Goal: Check status: Check status

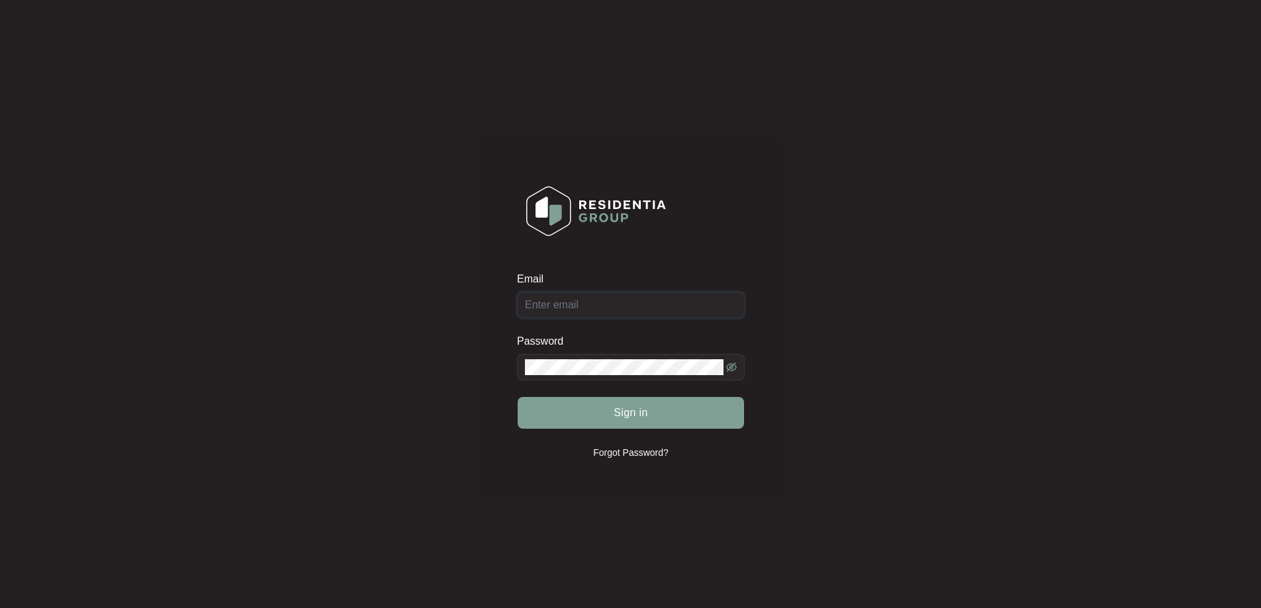
type input "[EMAIL_ADDRESS][DOMAIN_NAME]"
click at [640, 415] on div "Sign in" at bounding box center [631, 413] width 228 height 33
click at [640, 415] on span "Sign in" at bounding box center [631, 413] width 34 height 16
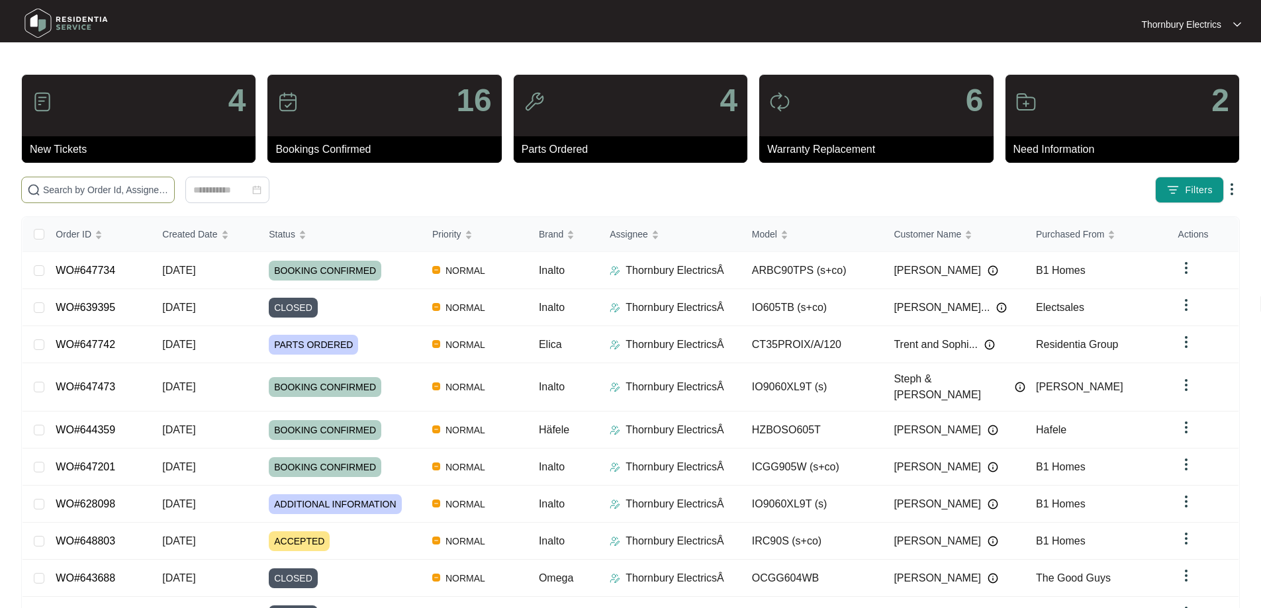
click at [169, 195] on input "text" at bounding box center [106, 190] width 126 height 15
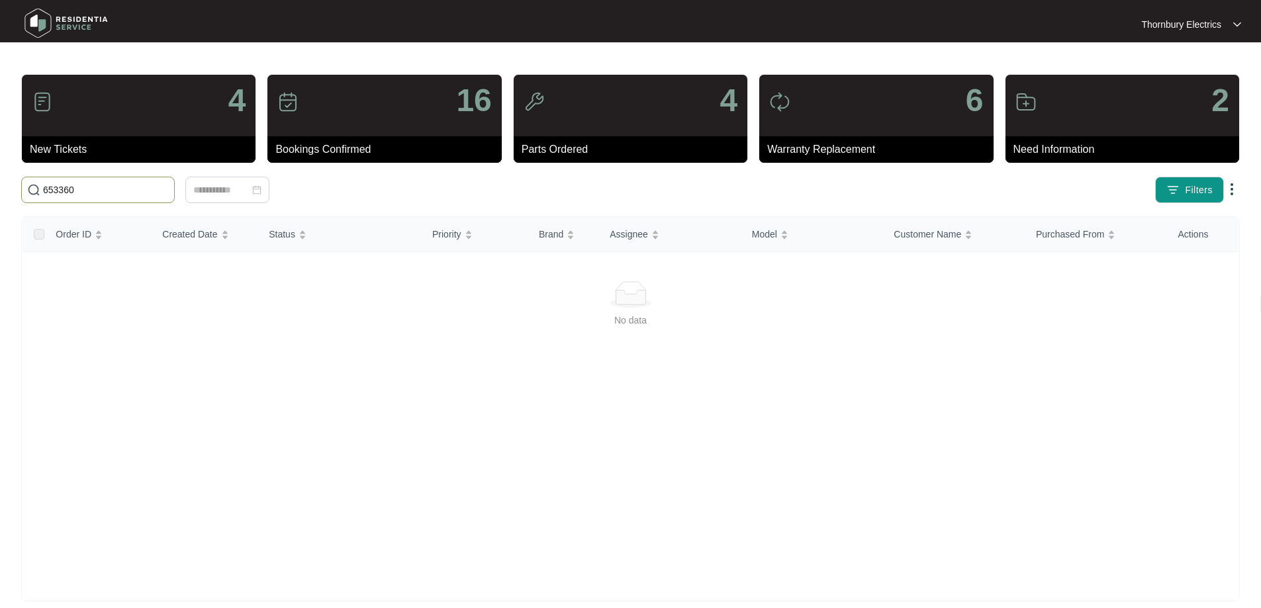
click at [107, 192] on input "653360" at bounding box center [106, 190] width 126 height 15
drag, startPoint x: 107, startPoint y: 192, endPoint x: 0, endPoint y: 178, distance: 108.2
click at [0, 178] on main "4 New Tickets 16 Bookings Confirmed 4 Parts Ordered 6 Warranty Replacement 2 Ne…" at bounding box center [630, 311] width 1261 height 623
type input "635360"
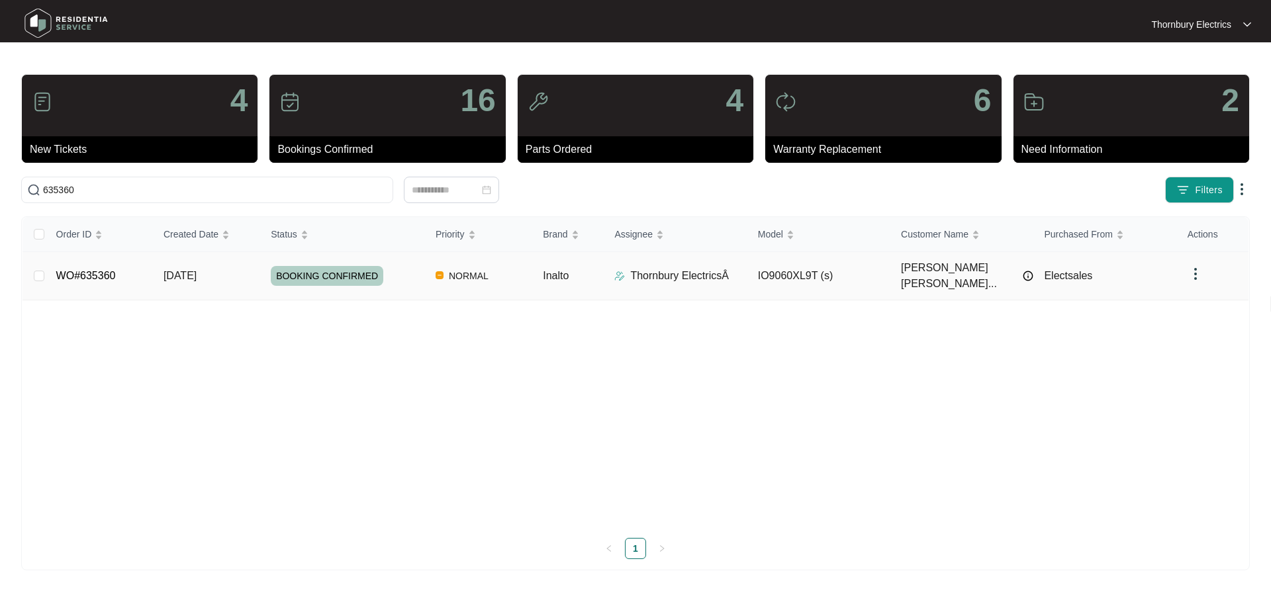
click at [398, 281] on td "BOOKING CONFIRMED" at bounding box center [342, 276] width 165 height 48
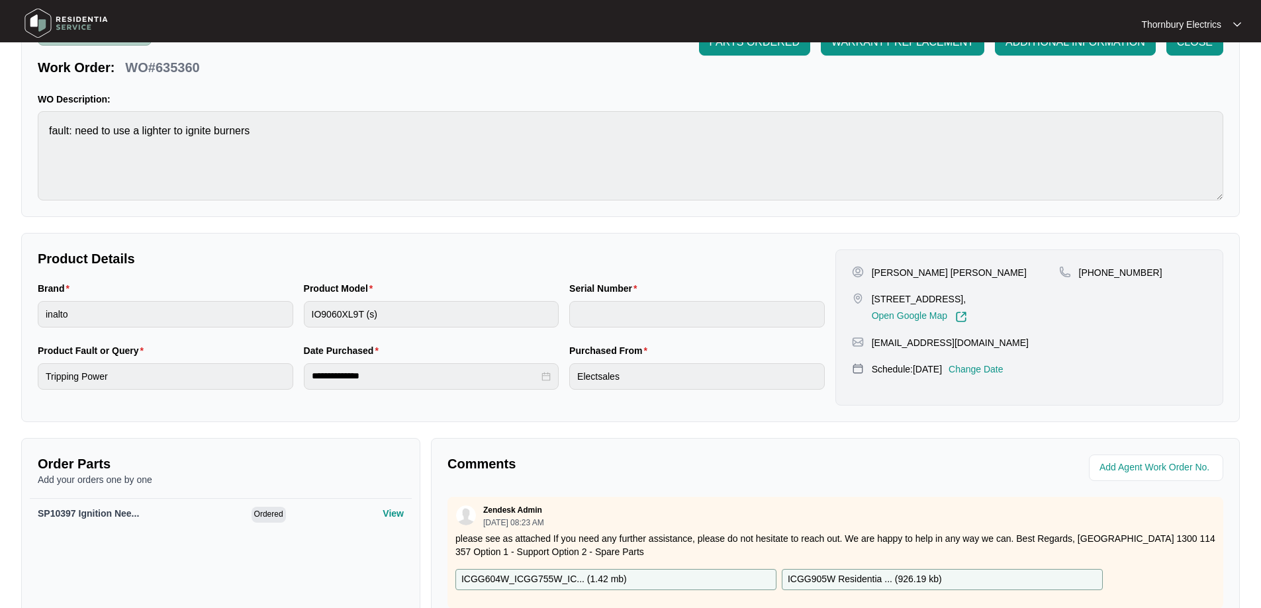
scroll to position [199, 0]
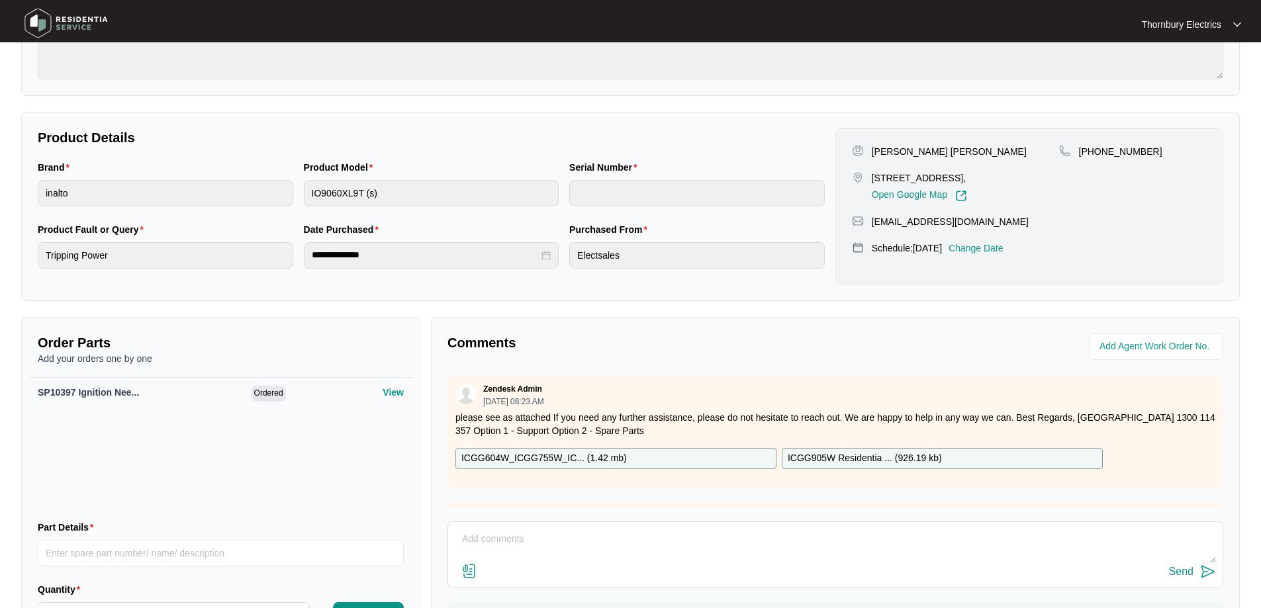
click at [496, 536] on textarea at bounding box center [835, 546] width 761 height 34
paste textarea "Returned and replaced ignition candle for front left wok burner on Inalto gas c…"
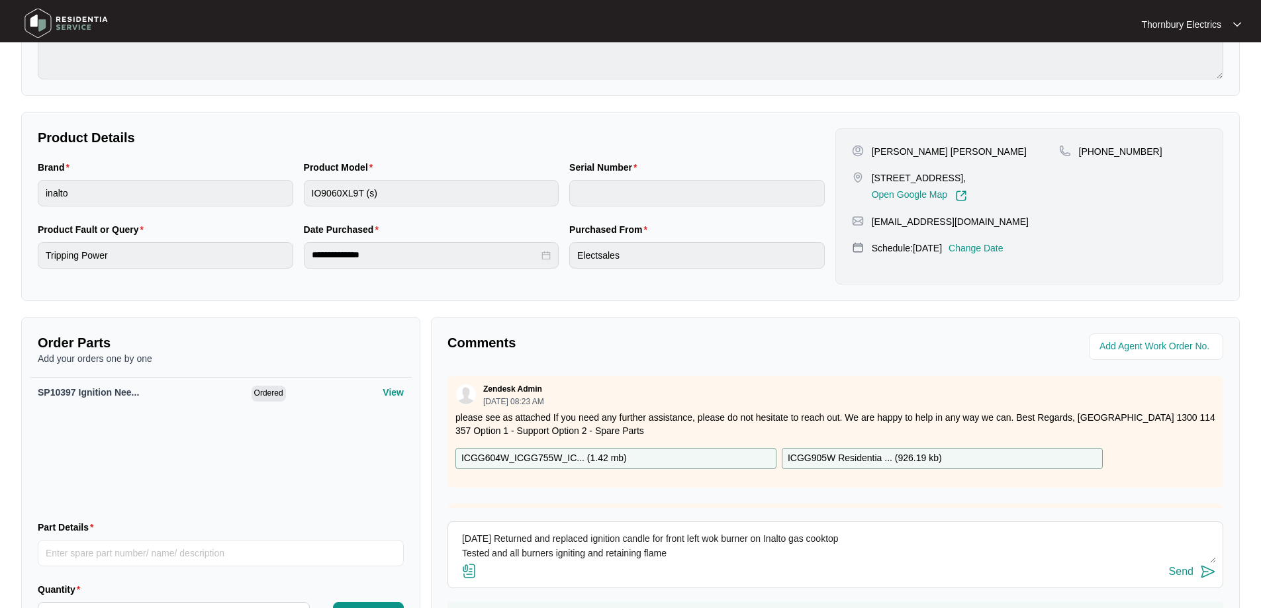
type textarea "[DATE] Returned and replaced ignition candle for front left wok burner on Inalt…"
click at [1177, 575] on div "Send" at bounding box center [1181, 572] width 24 height 12
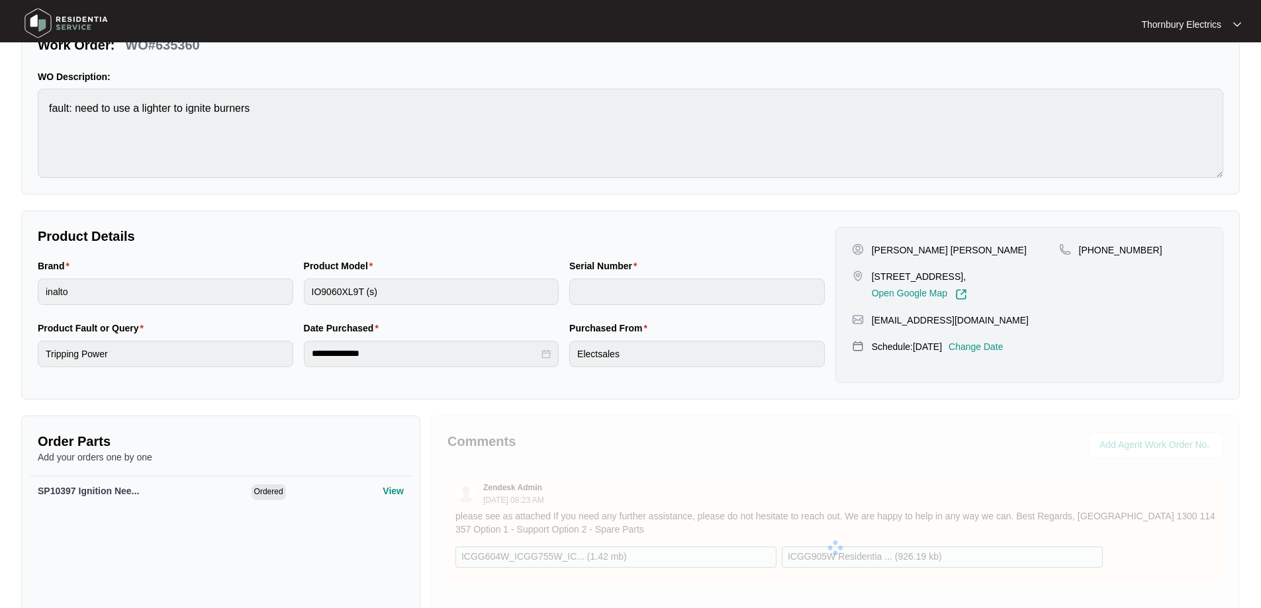
scroll to position [0, 0]
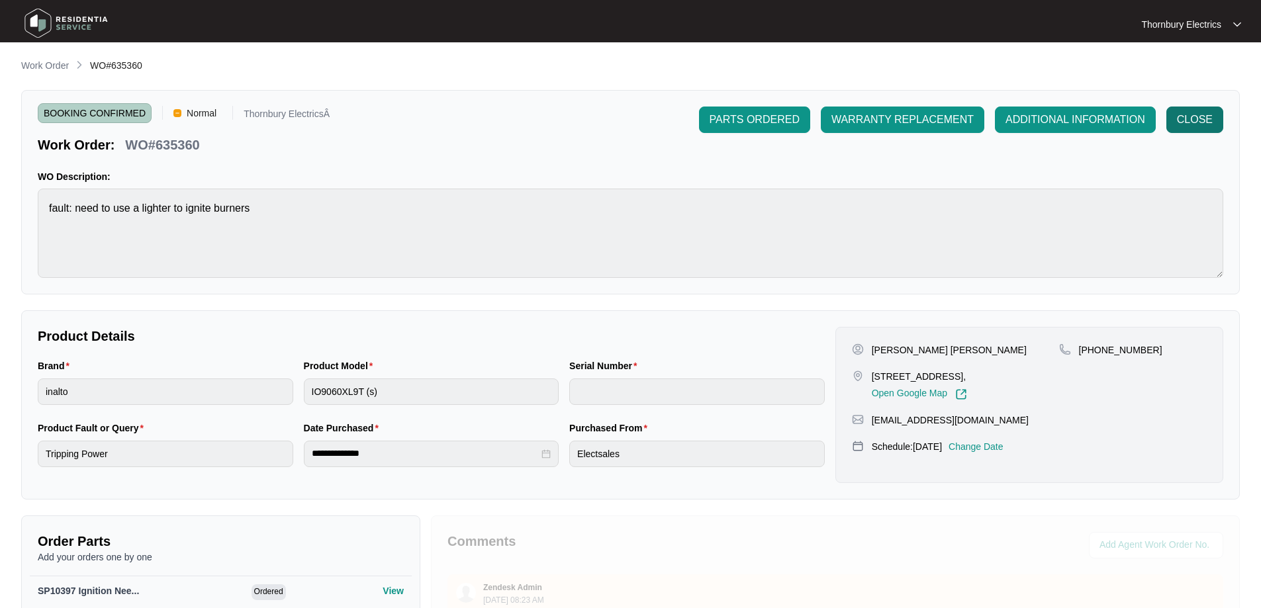
click at [1200, 116] on span "CLOSE" at bounding box center [1195, 120] width 36 height 16
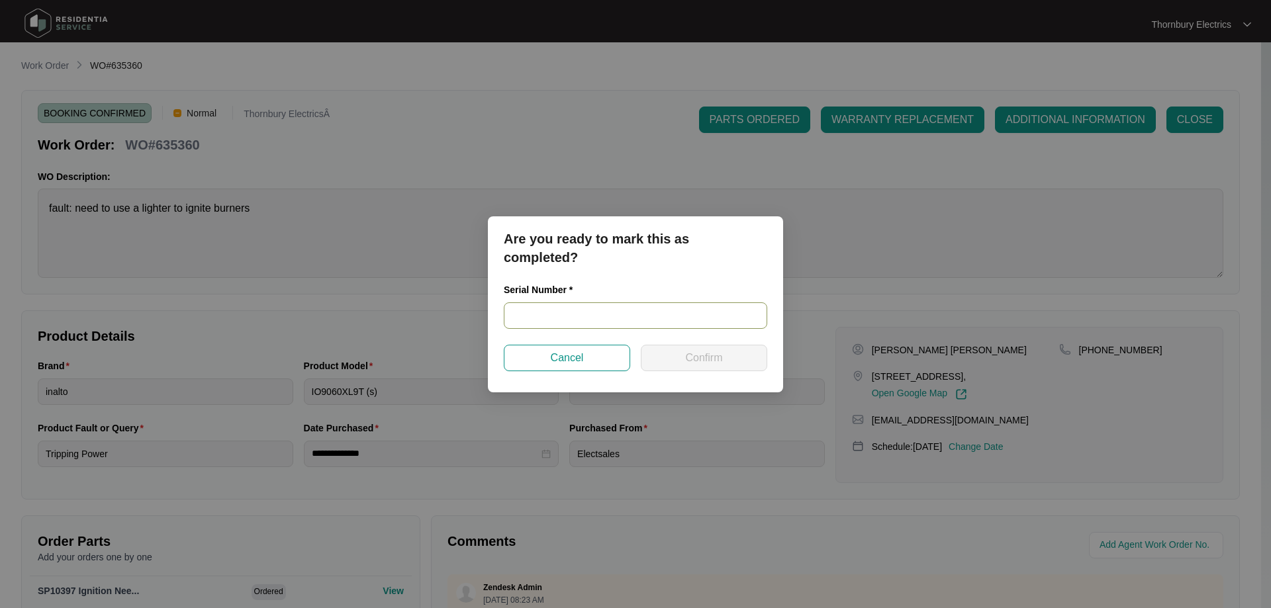
click at [599, 309] on input "text" at bounding box center [636, 316] width 264 height 26
paste input "241200319"
type input "241200319"
click at [697, 354] on span "Confirm" at bounding box center [703, 358] width 37 height 16
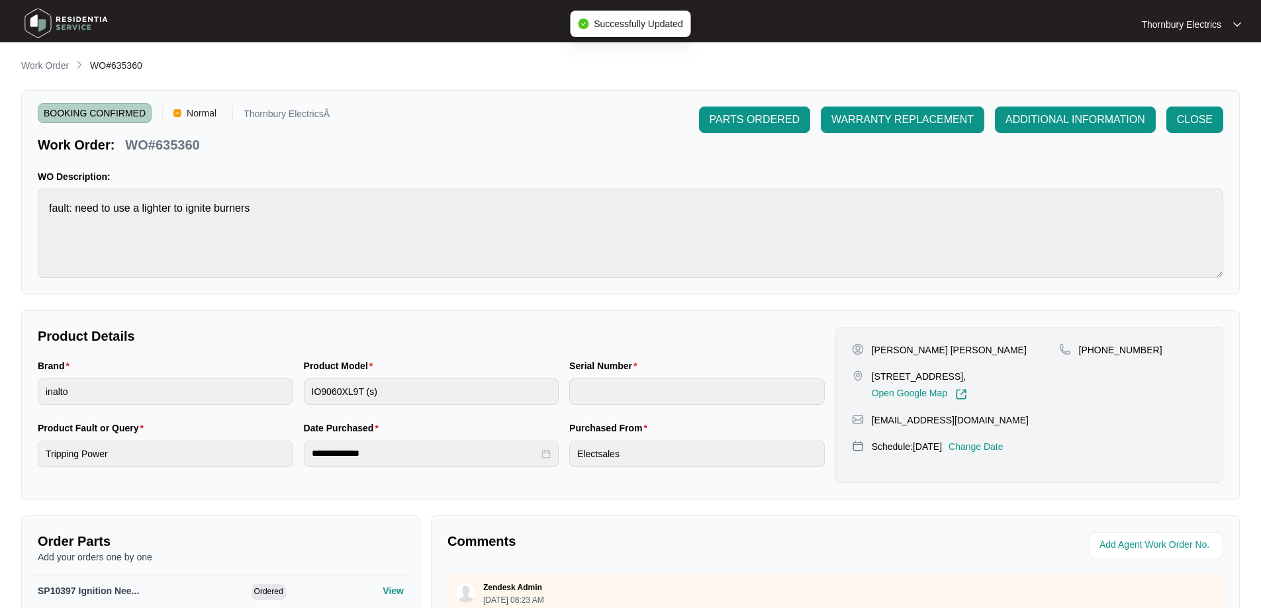
type input "241200319"
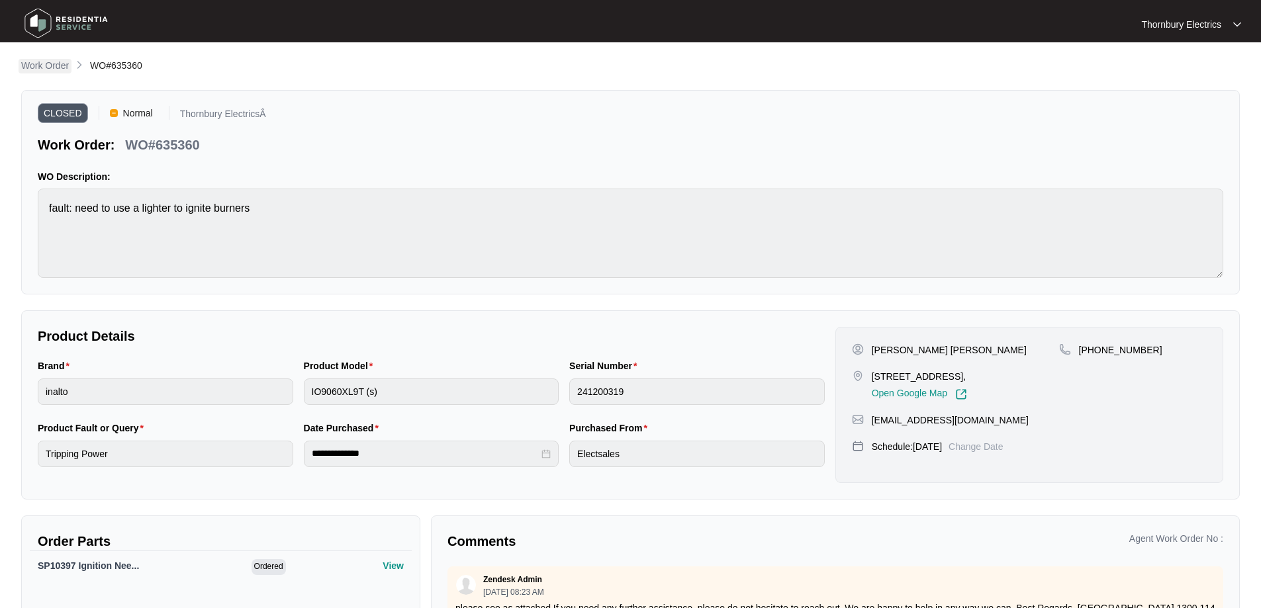
click at [55, 68] on p "Work Order" at bounding box center [45, 65] width 48 height 13
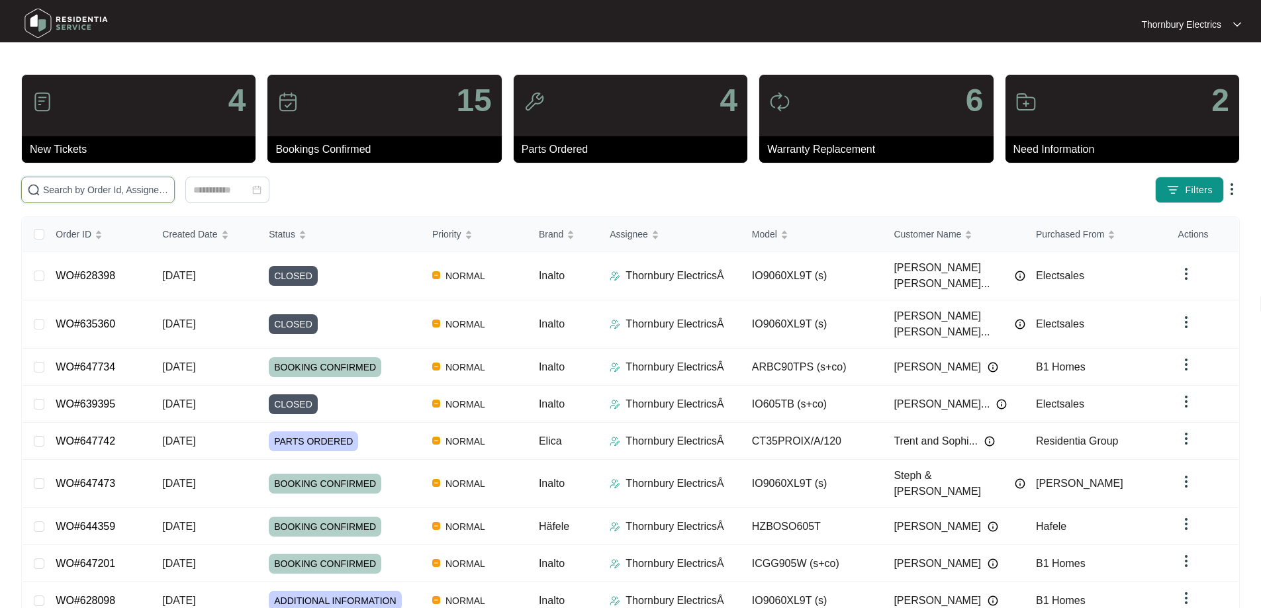
click at [128, 185] on input "text" at bounding box center [106, 190] width 126 height 15
type input "639090"
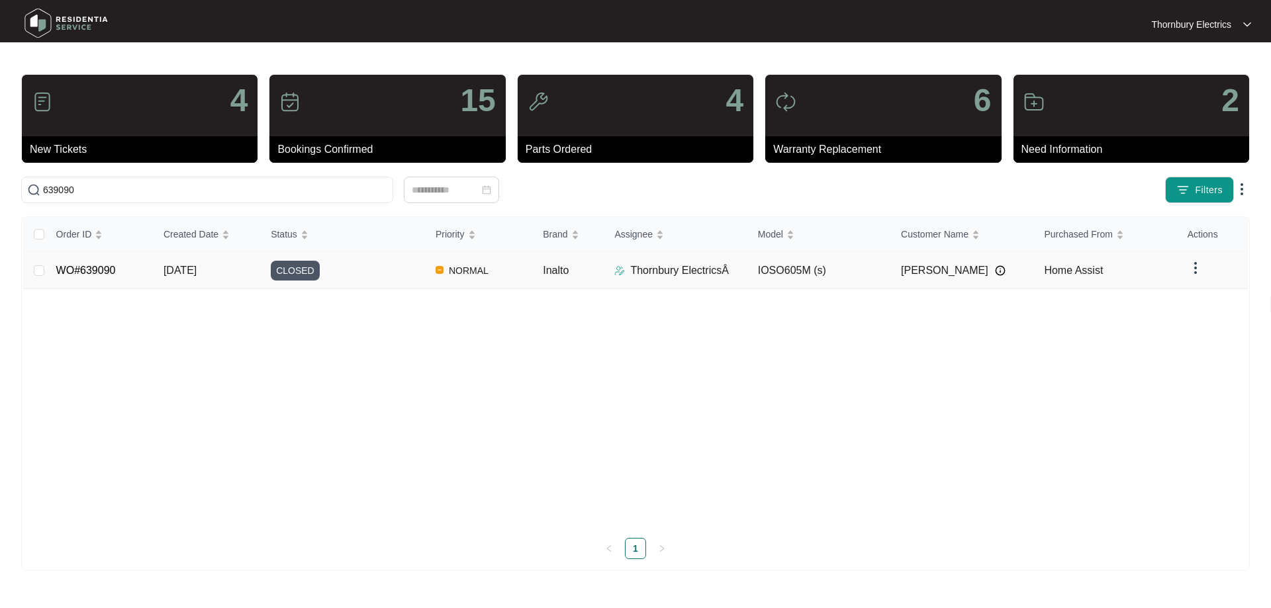
click at [367, 267] on div "CLOSED" at bounding box center [348, 271] width 154 height 20
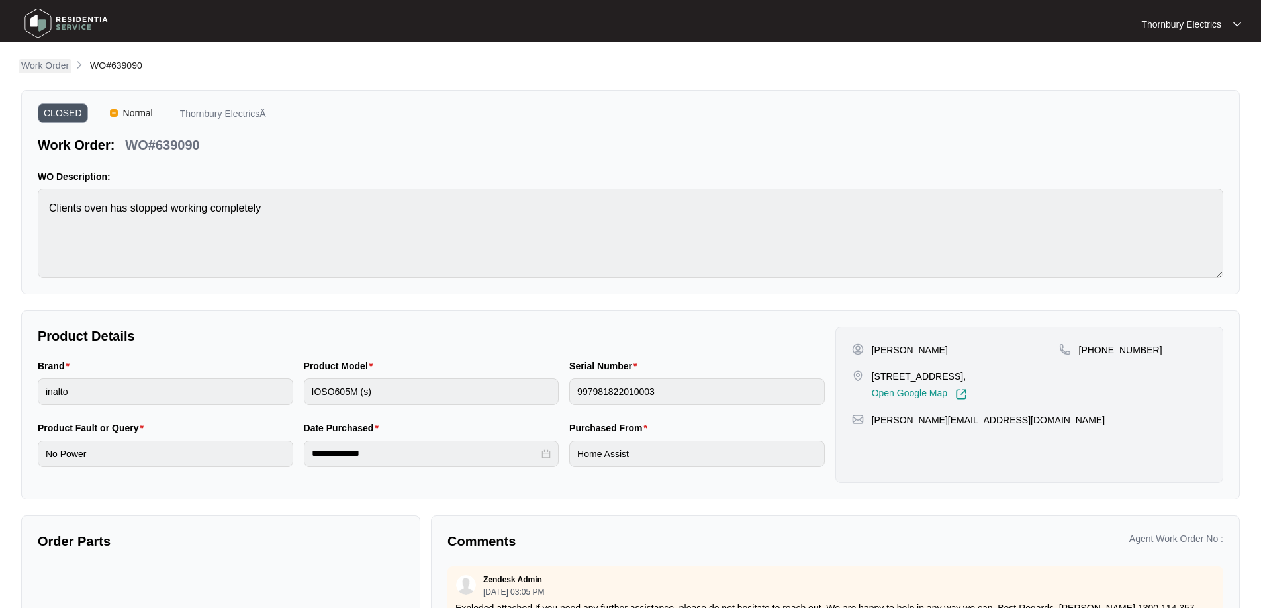
click at [66, 66] on p "Work Order" at bounding box center [45, 65] width 48 height 13
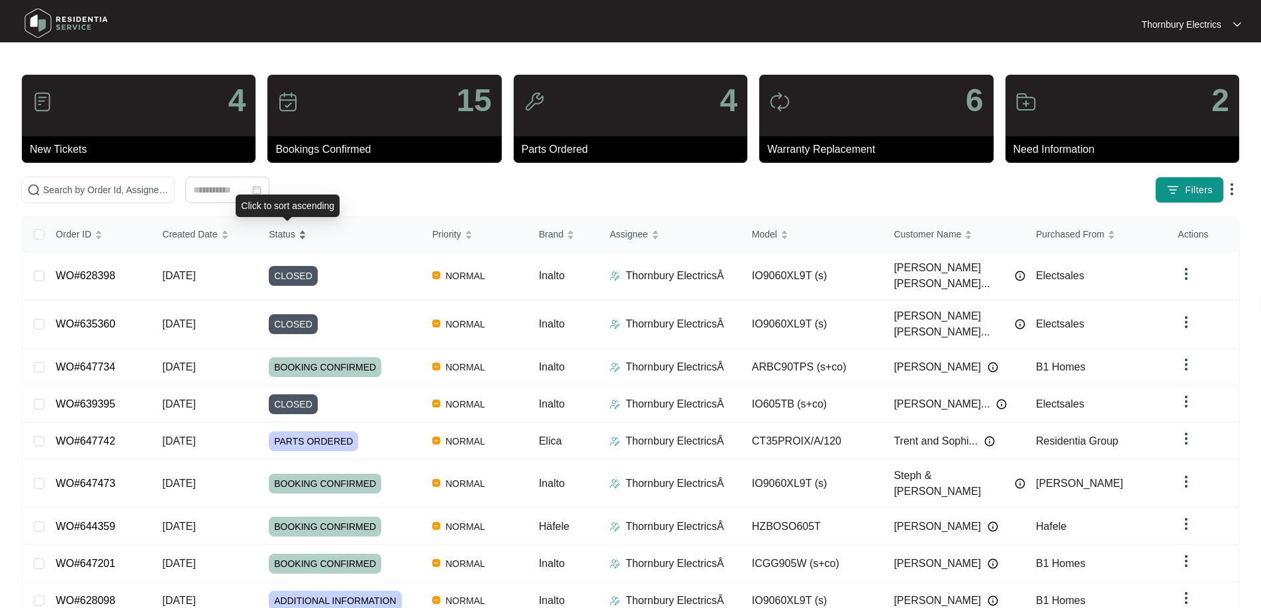
click at [288, 230] on div "Order ID Created Date Status Priority Brand Assignee Model Customer Name Purcha…" at bounding box center [631, 452] width 1216 height 471
click at [288, 230] on span "Status" at bounding box center [282, 234] width 26 height 15
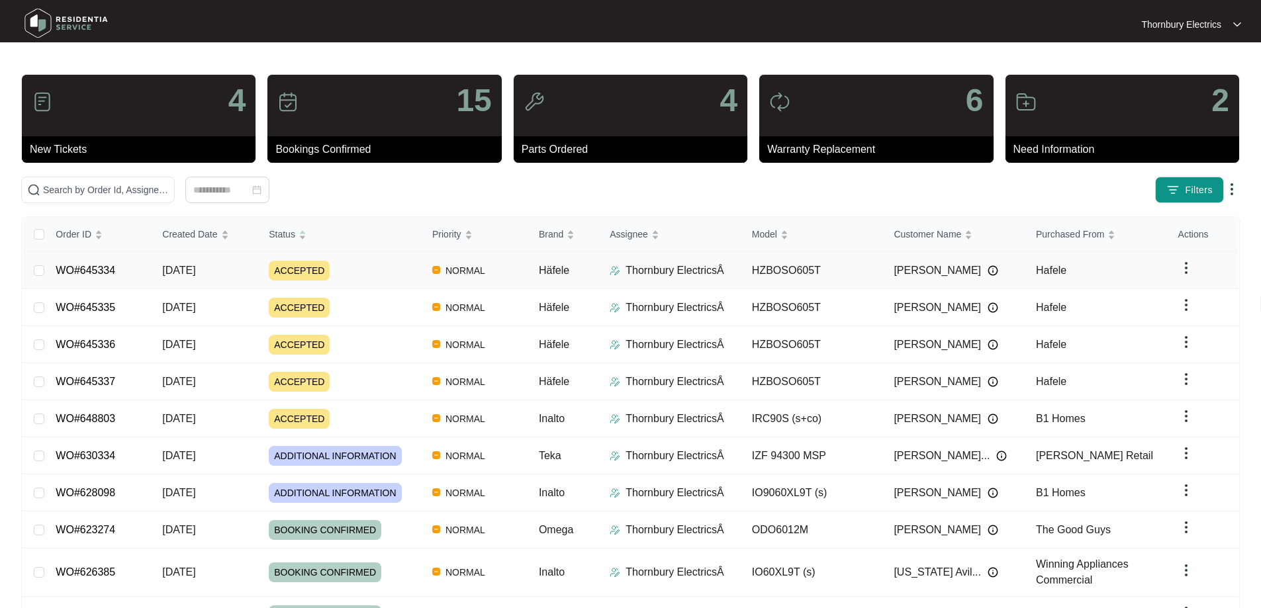
click at [246, 273] on div "Order ID Created Date Status Priority Brand Assignee Model Customer Name Purcha…" at bounding box center [631, 441] width 1216 height 449
click at [246, 273] on td "[DATE]" at bounding box center [205, 270] width 107 height 37
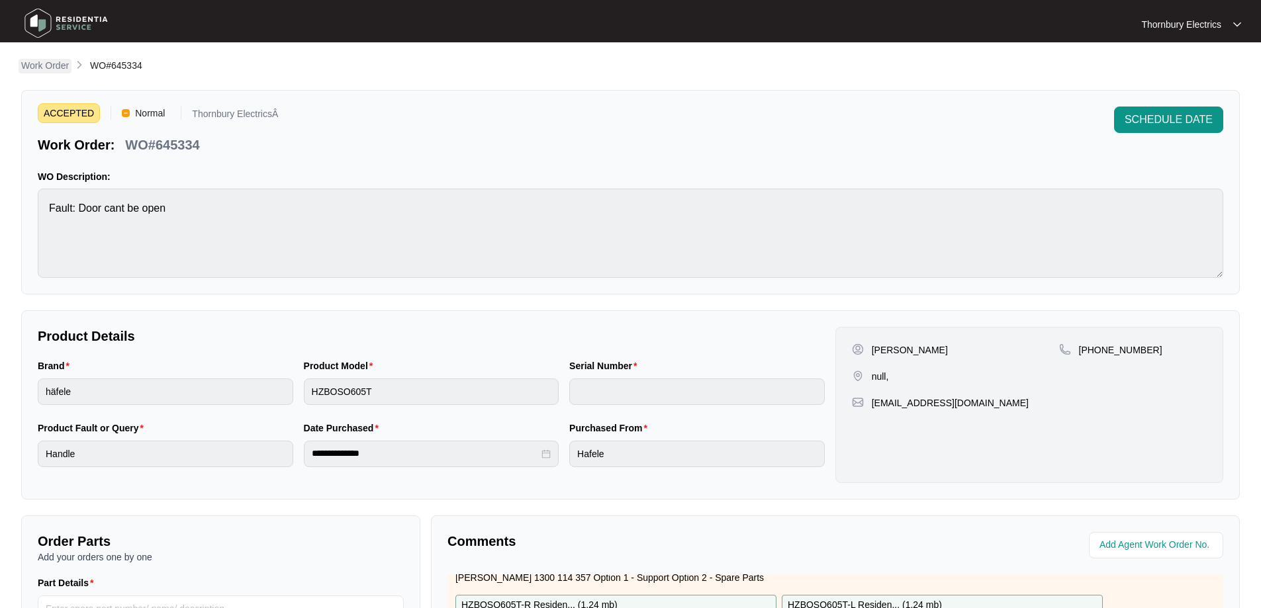
click at [60, 65] on p "Work Order" at bounding box center [45, 65] width 48 height 13
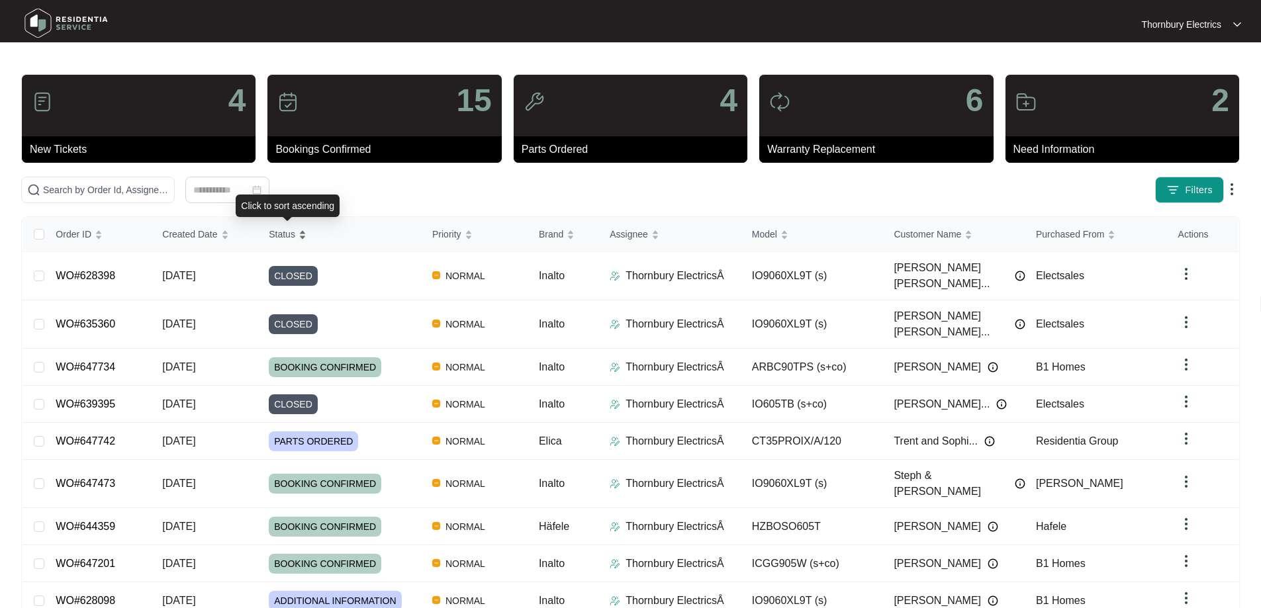
click at [281, 239] on span "Status" at bounding box center [282, 234] width 26 height 15
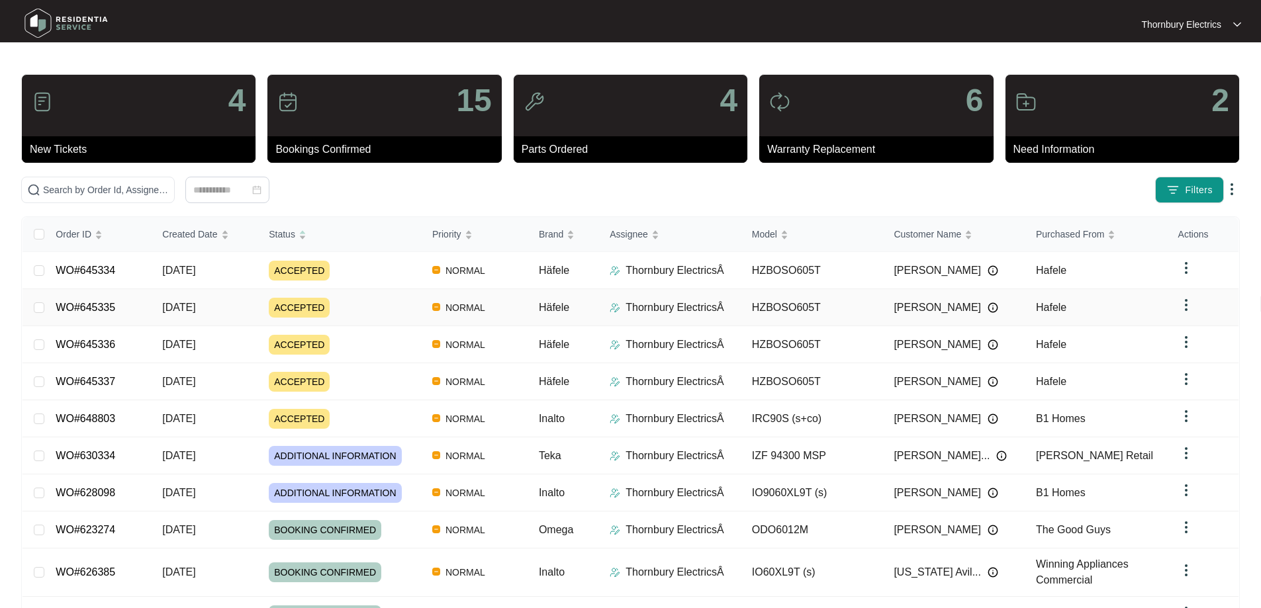
click at [238, 319] on td "[DATE]" at bounding box center [205, 307] width 107 height 37
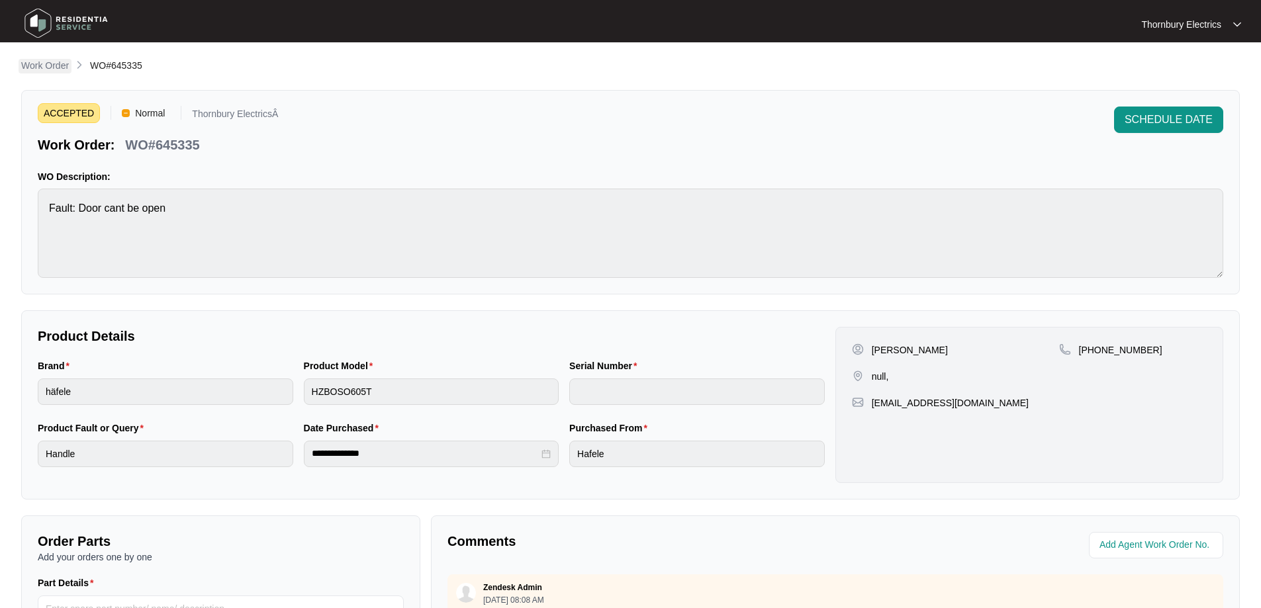
click at [50, 62] on p "Work Order" at bounding box center [45, 65] width 48 height 13
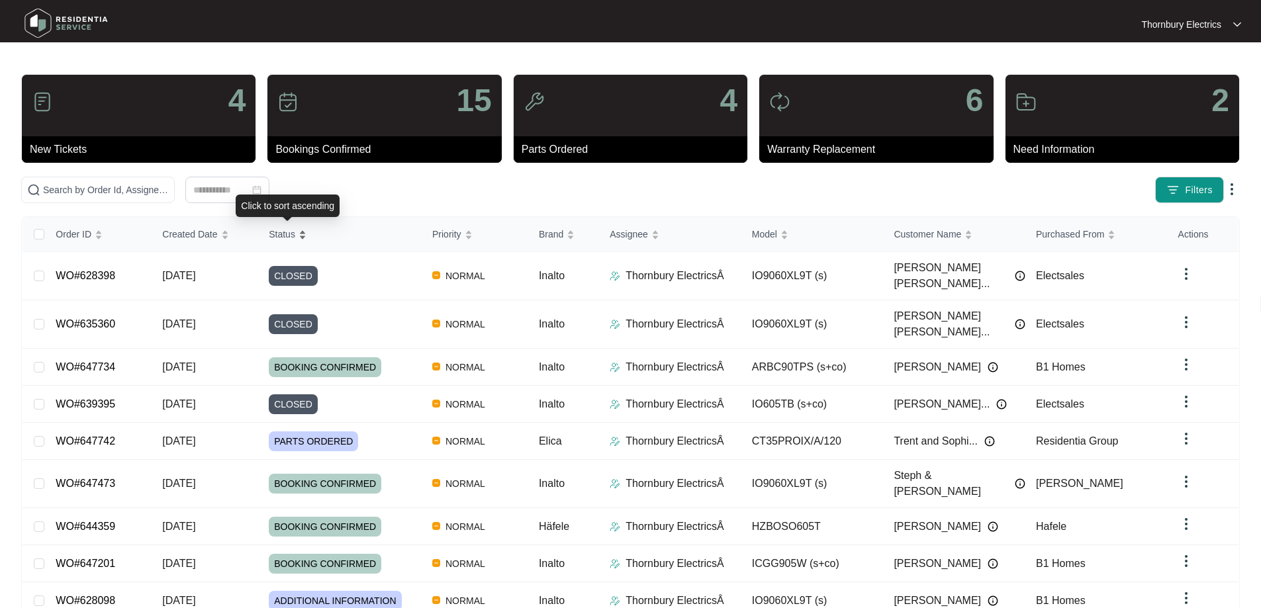
click at [293, 242] on div "Status" at bounding box center [288, 234] width 38 height 19
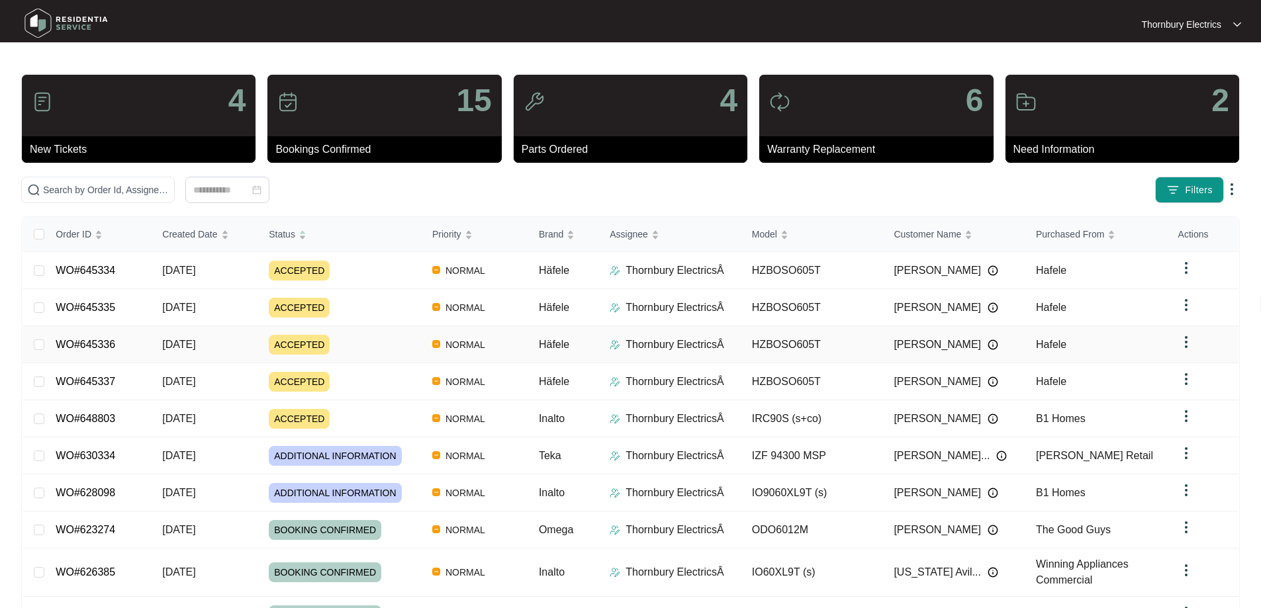
click at [191, 342] on span "[DATE]" at bounding box center [178, 344] width 33 height 11
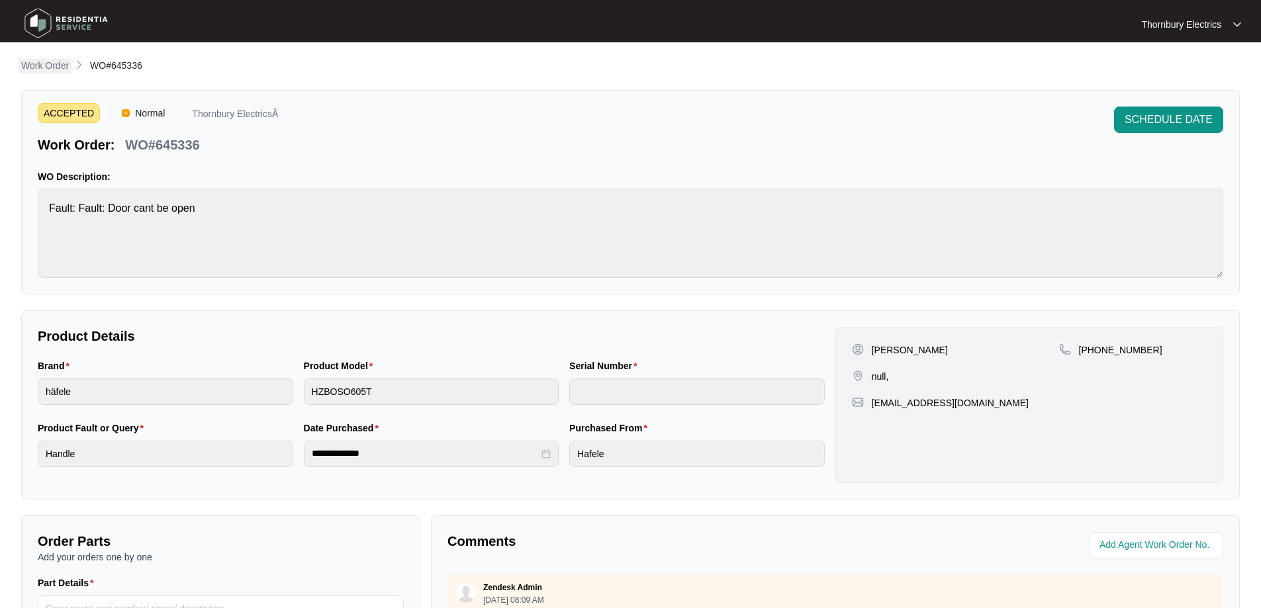
click at [53, 62] on p "Work Order" at bounding box center [45, 65] width 48 height 13
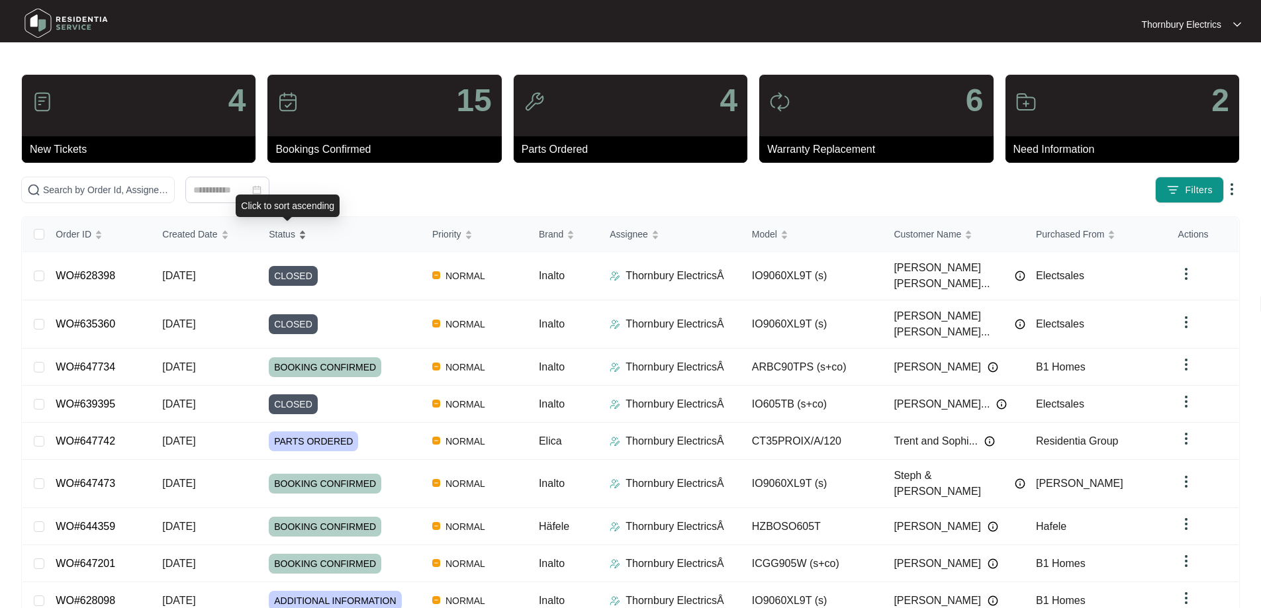
click at [277, 236] on span "Status" at bounding box center [282, 234] width 26 height 15
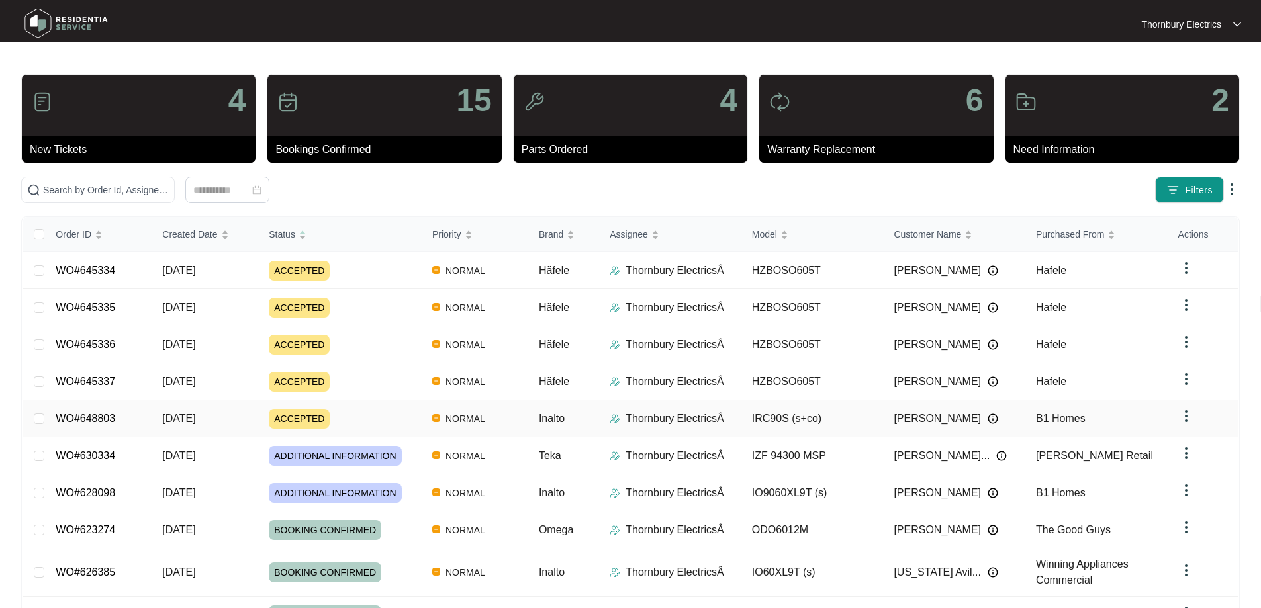
click at [105, 416] on link "WO#648803" at bounding box center [86, 418] width 60 height 11
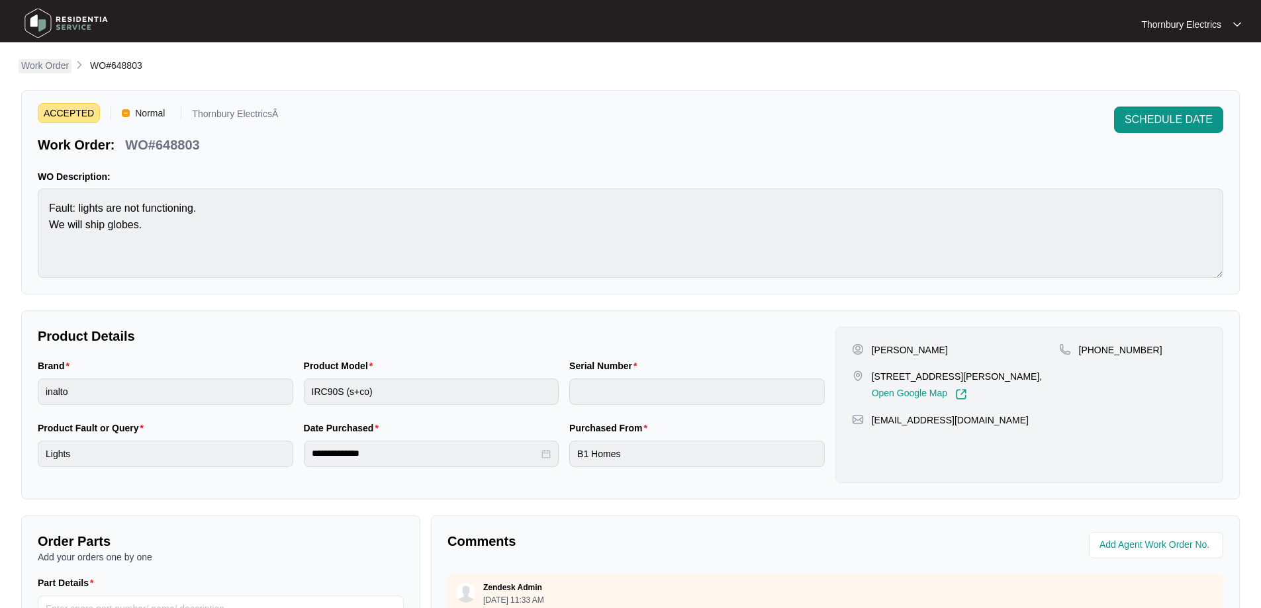
click at [55, 70] on p "Work Order" at bounding box center [45, 65] width 48 height 13
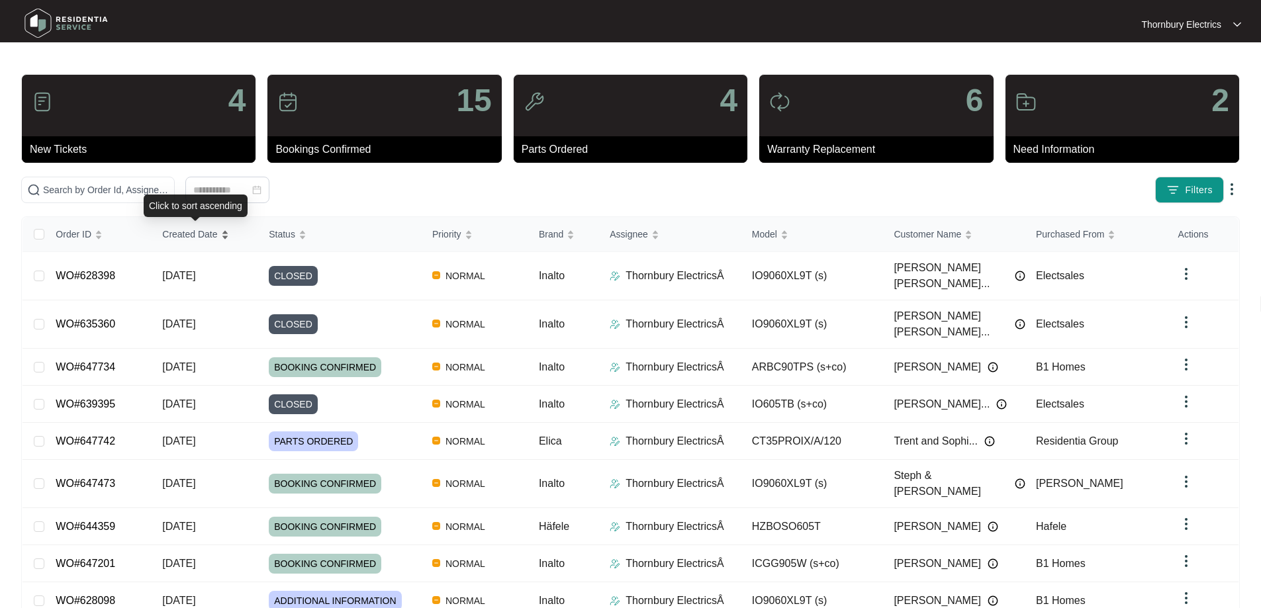
click at [195, 242] on div "Created Date" at bounding box center [195, 234] width 66 height 19
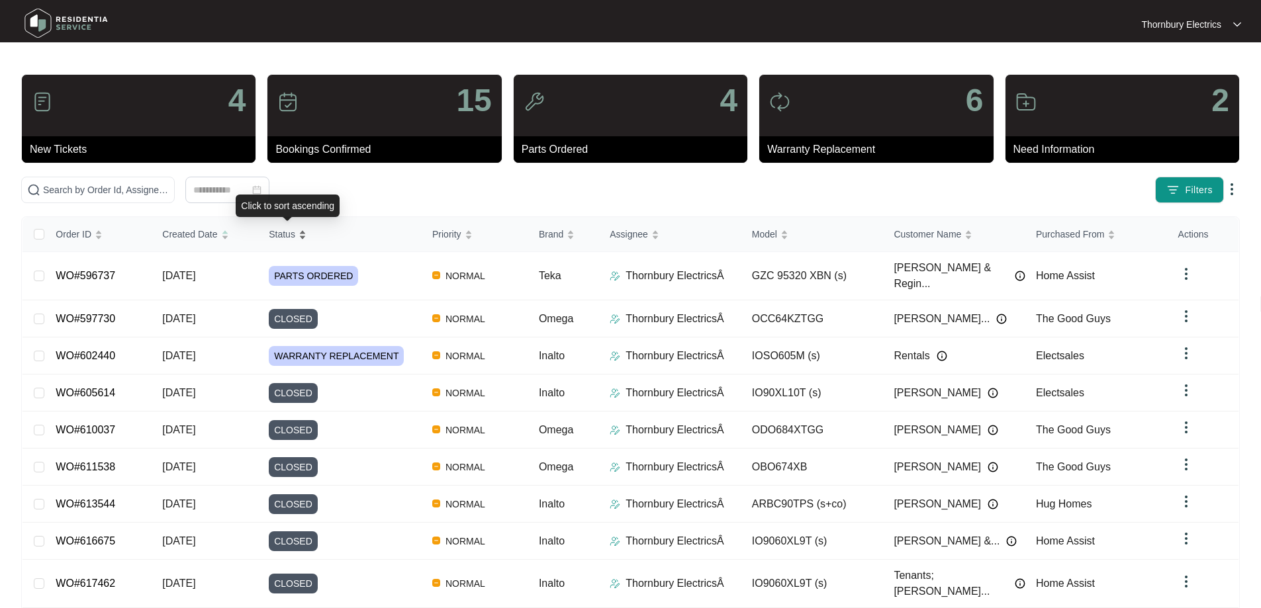
click at [275, 226] on div "Status" at bounding box center [288, 234] width 38 height 19
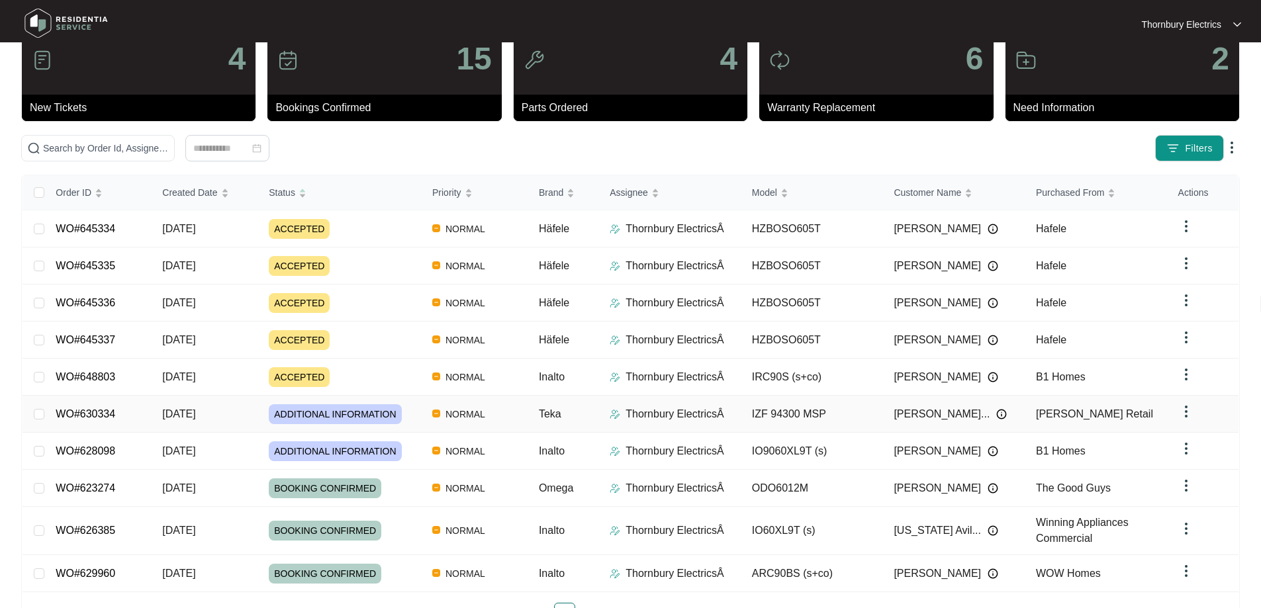
scroll to position [84, 0]
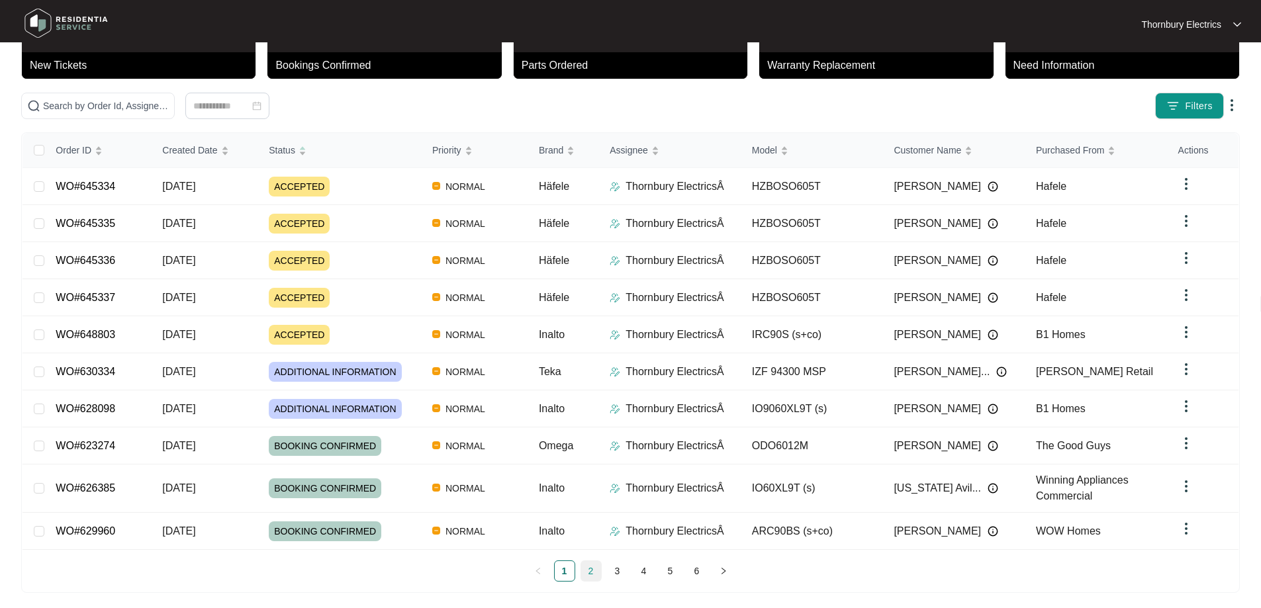
click at [588, 561] on link "2" at bounding box center [591, 571] width 20 height 20
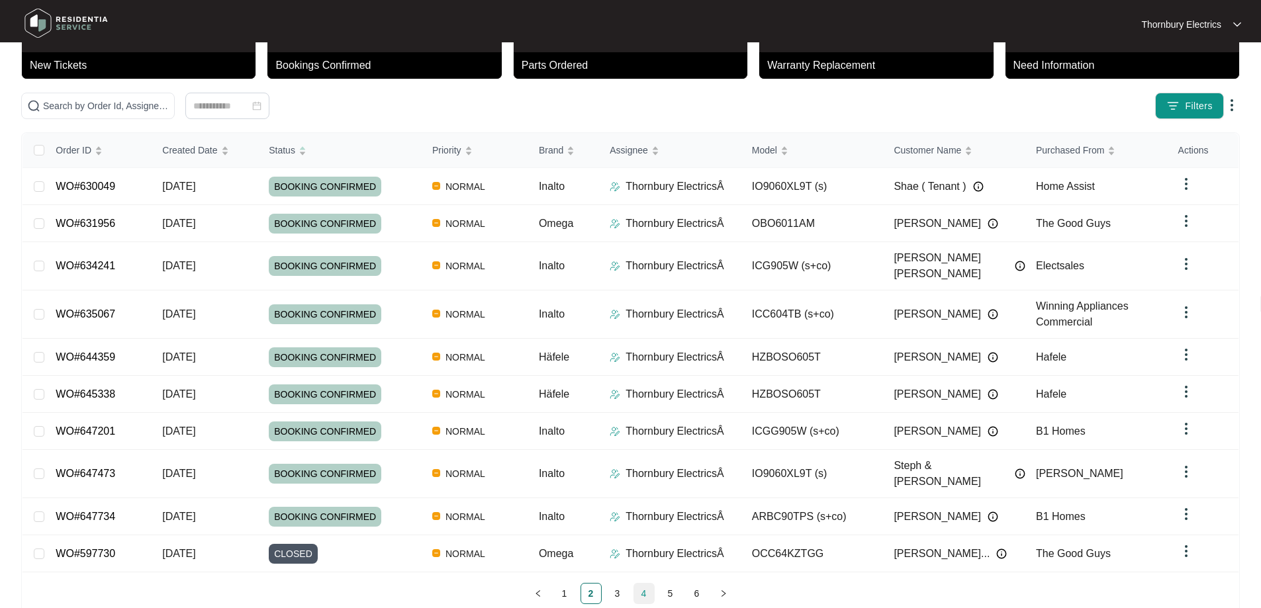
click at [644, 584] on link "4" at bounding box center [644, 594] width 20 height 20
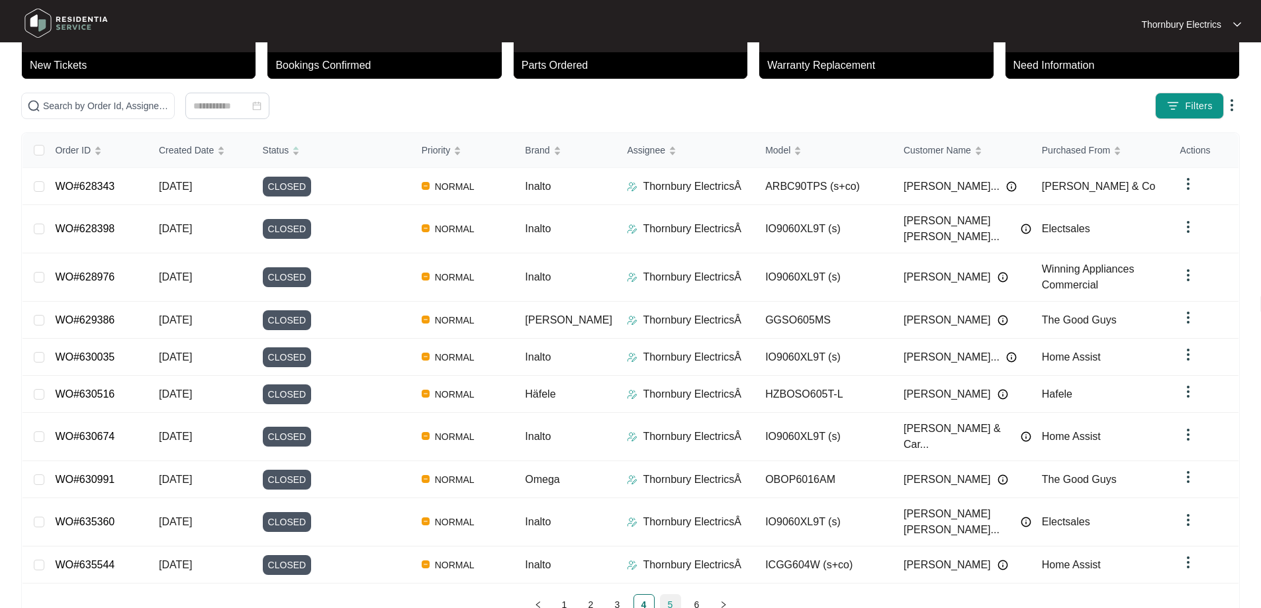
click at [664, 595] on link "5" at bounding box center [671, 605] width 20 height 20
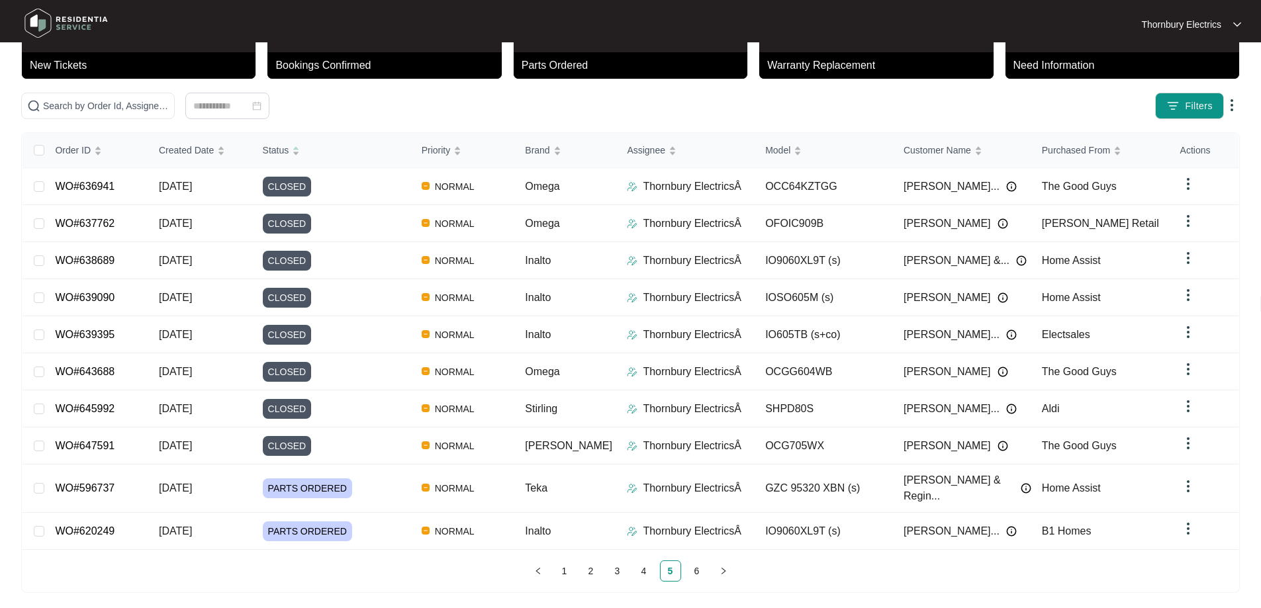
scroll to position [72, 0]
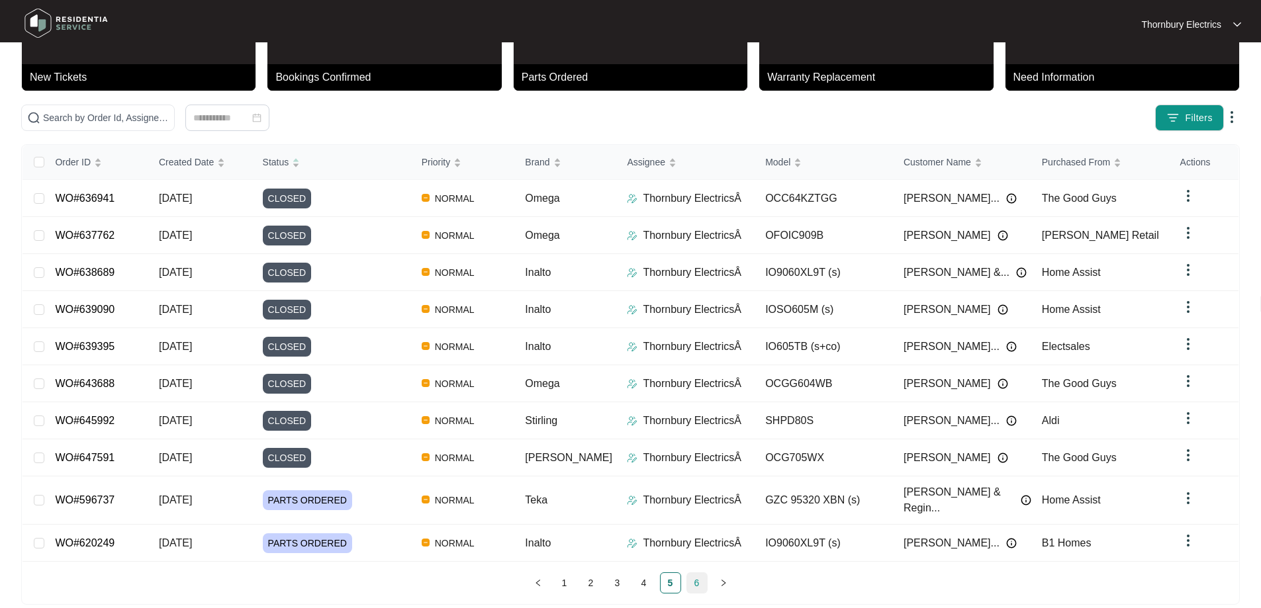
click at [699, 573] on link "6" at bounding box center [697, 583] width 20 height 20
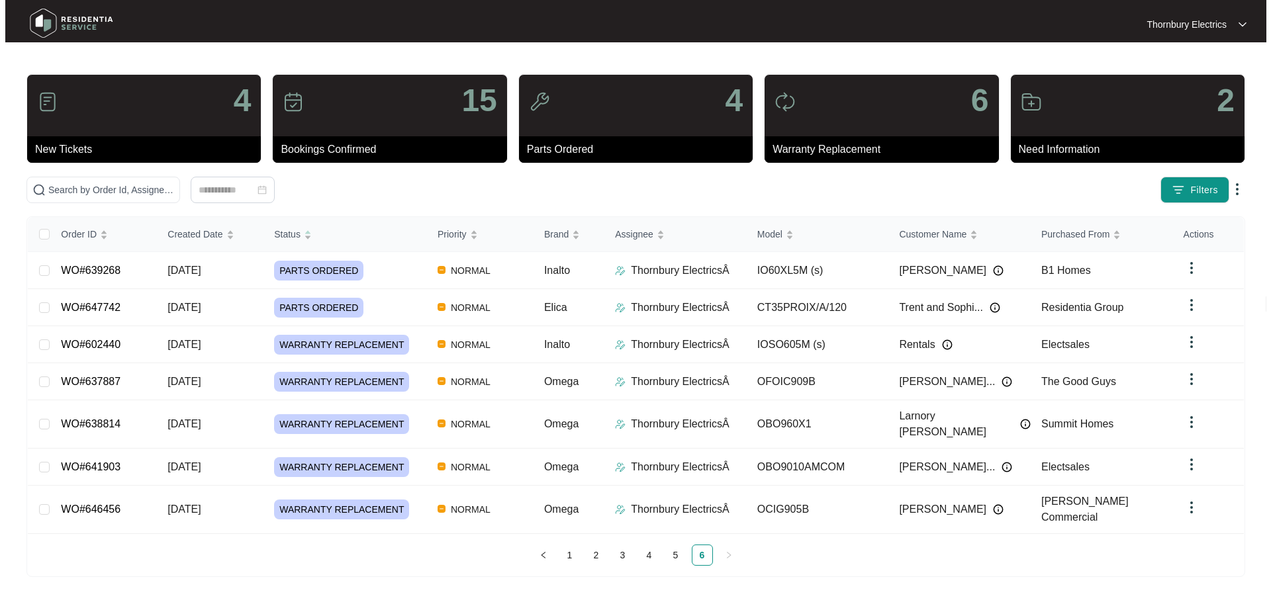
scroll to position [0, 0]
